Goal: Information Seeking & Learning: Check status

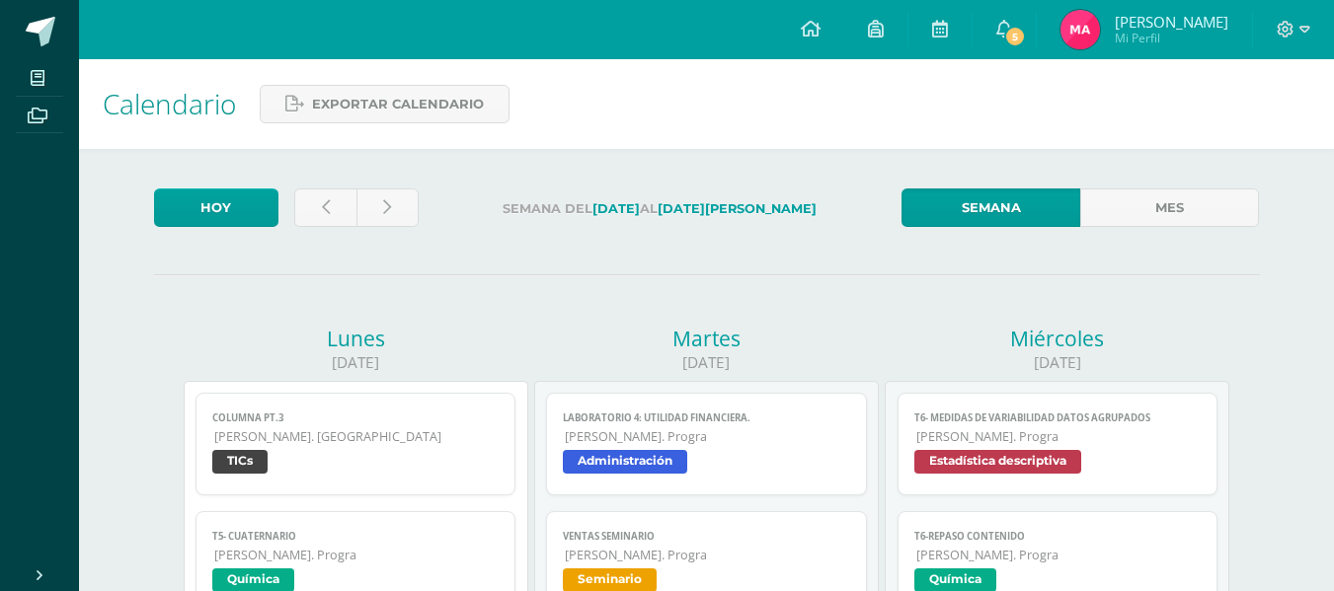
scroll to position [70, 0]
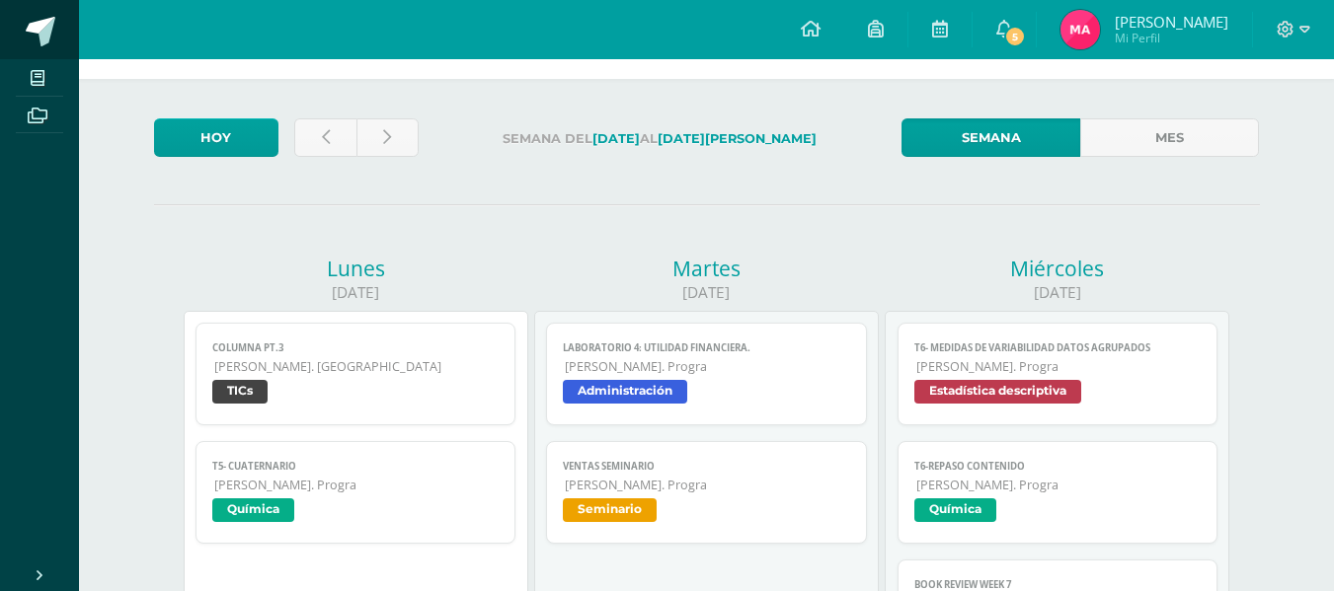
click at [39, 28] on span at bounding box center [41, 32] width 30 height 30
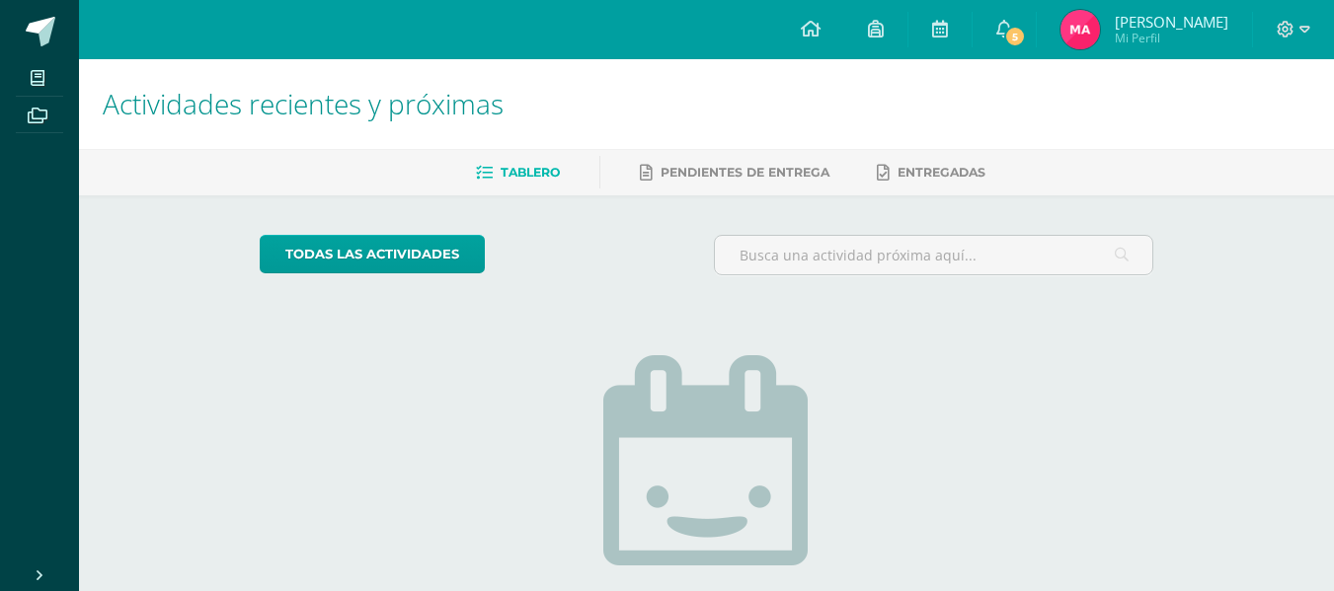
click at [56, 34] on link at bounding box center [39, 29] width 79 height 59
click at [1007, 34] on span "5" at bounding box center [1015, 37] width 22 height 22
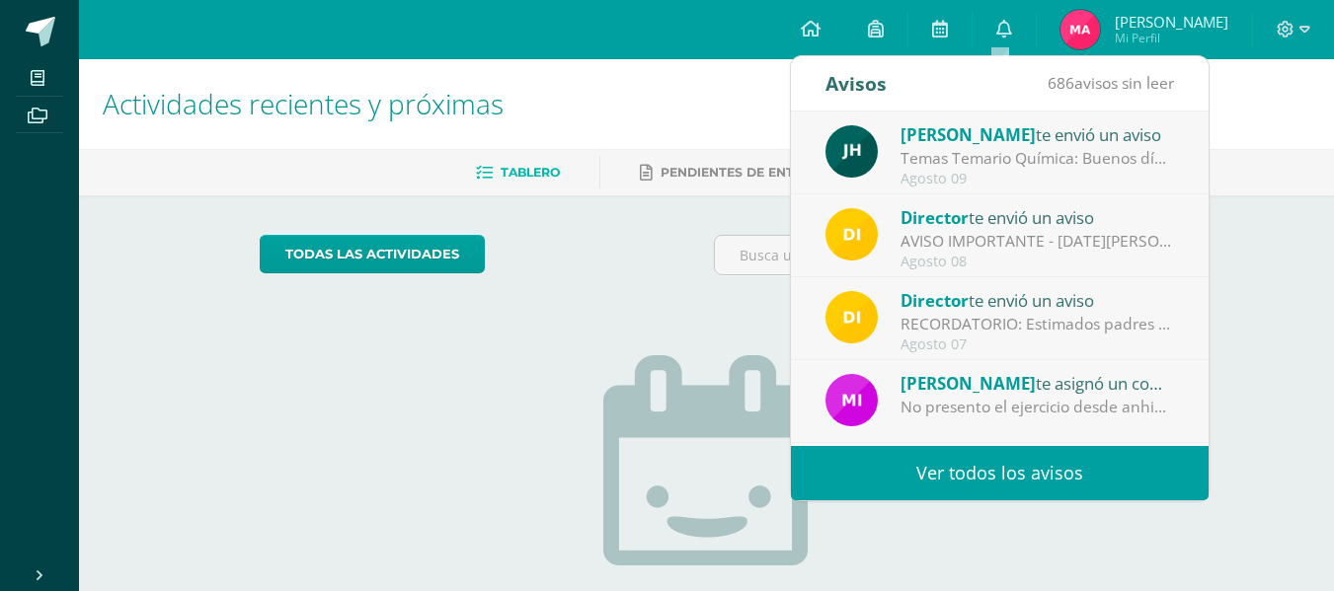
click at [1047, 130] on div "Juan Hernandez te envió un aviso" at bounding box center [1038, 134] width 275 height 26
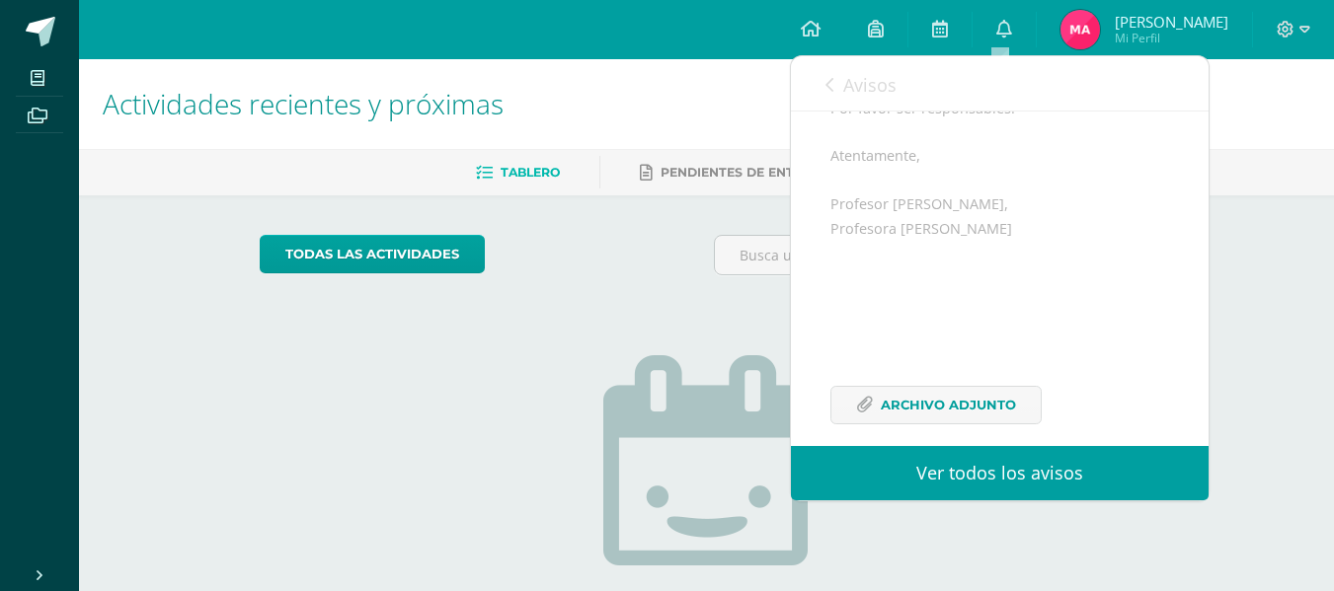
scroll to position [414, 0]
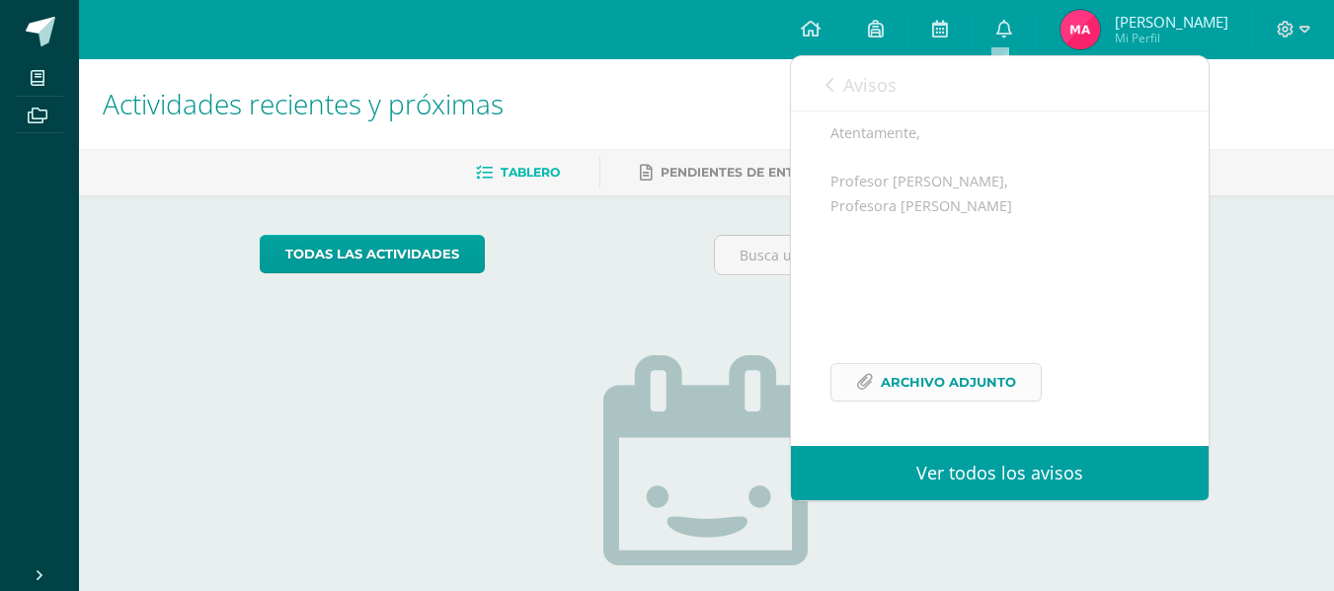
click at [853, 374] on link "Archivo Adjunto" at bounding box center [935, 382] width 211 height 39
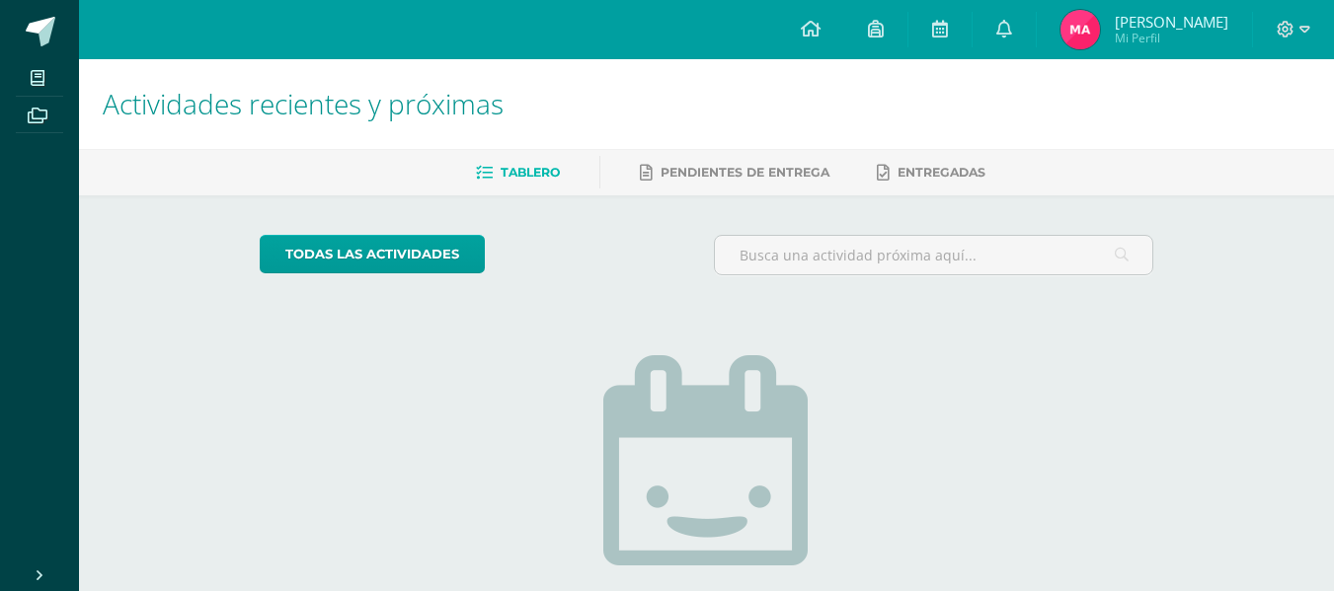
click at [195, 158] on ul "Tablero Pendientes de entrega Entregadas" at bounding box center [730, 172] width 1255 height 33
